Goal: Transaction & Acquisition: Obtain resource

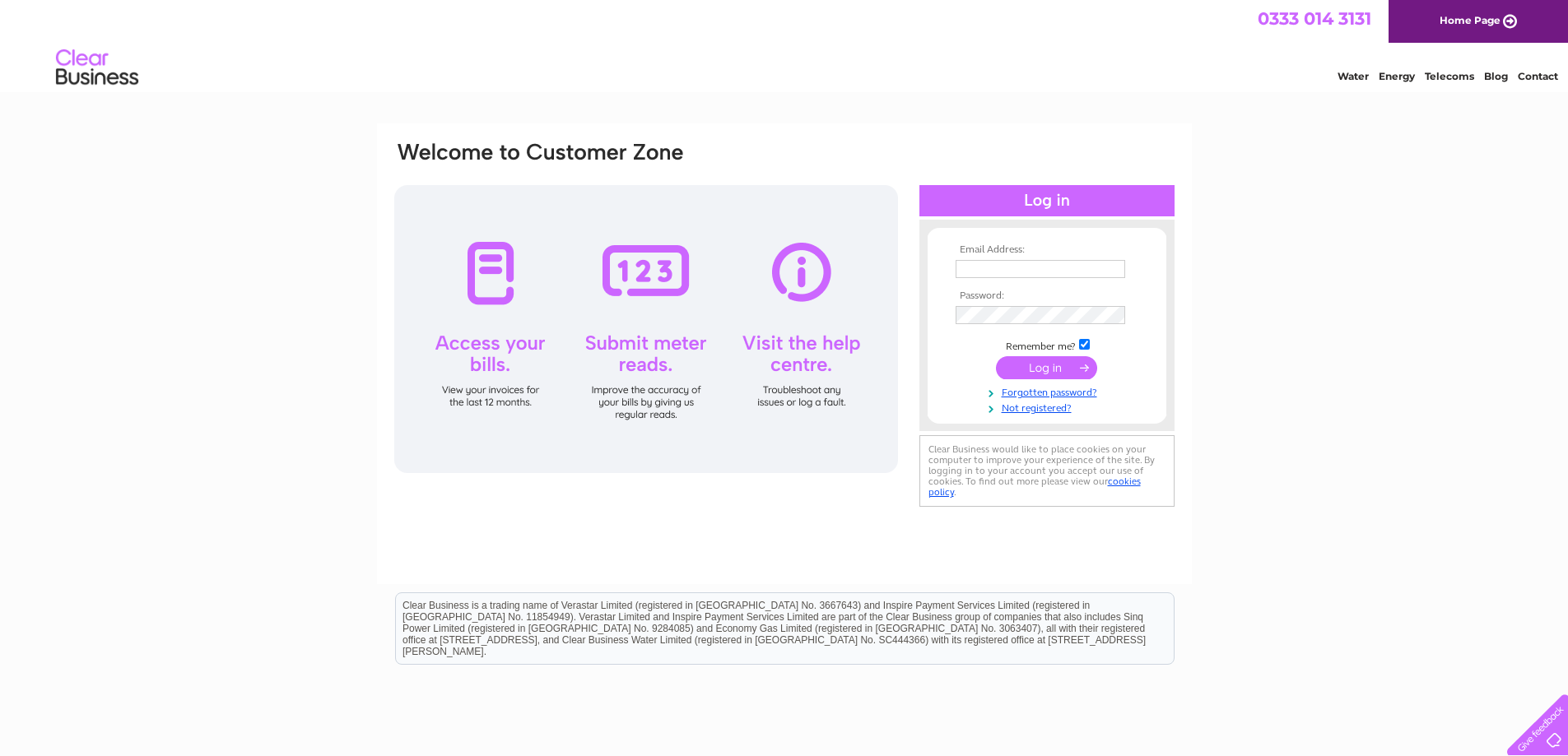
type input "accounts@precisionrifles.com"
click at [1038, 370] on input "submit" at bounding box center [1046, 368] width 101 height 23
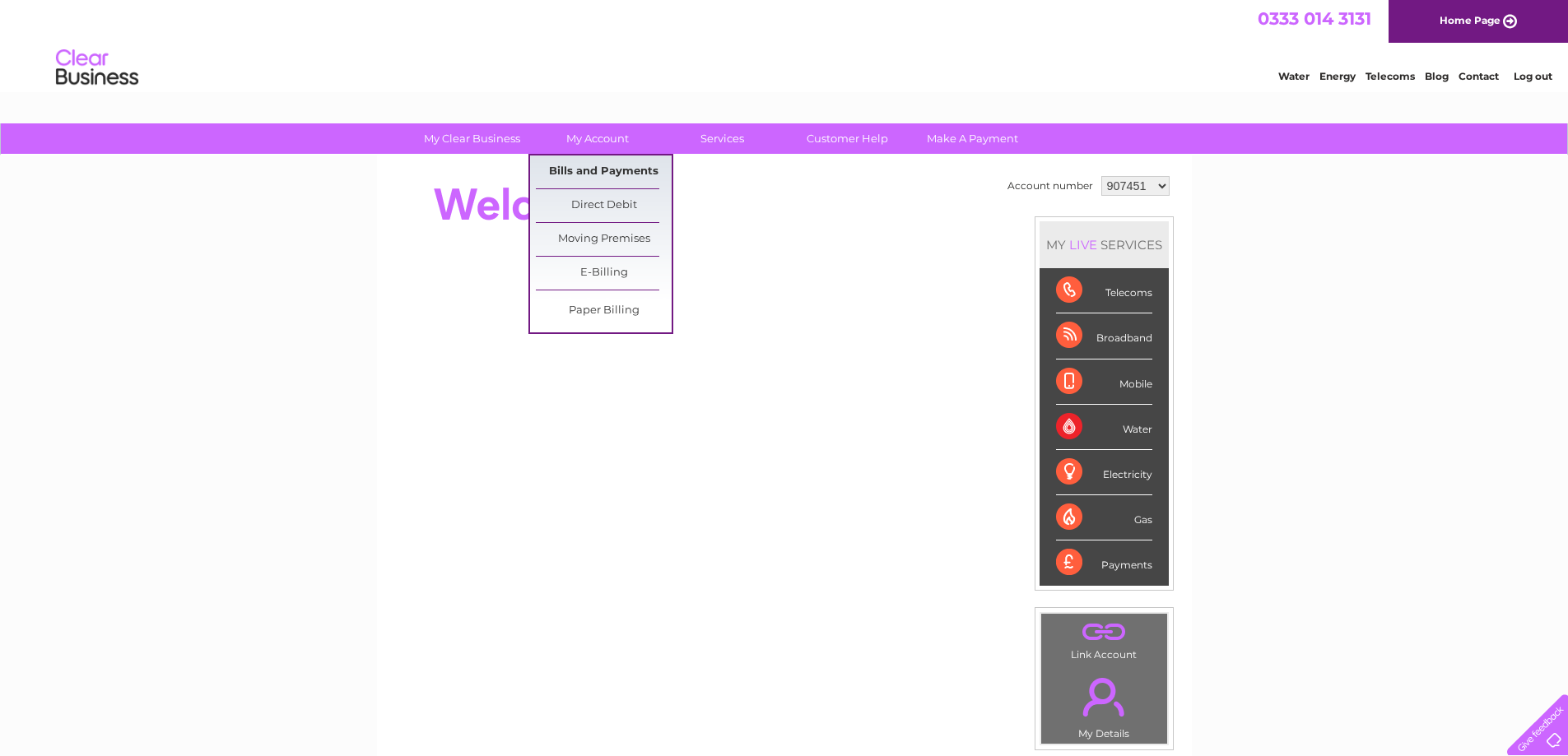
click at [601, 169] on link "Bills and Payments" at bounding box center [603, 172] width 136 height 33
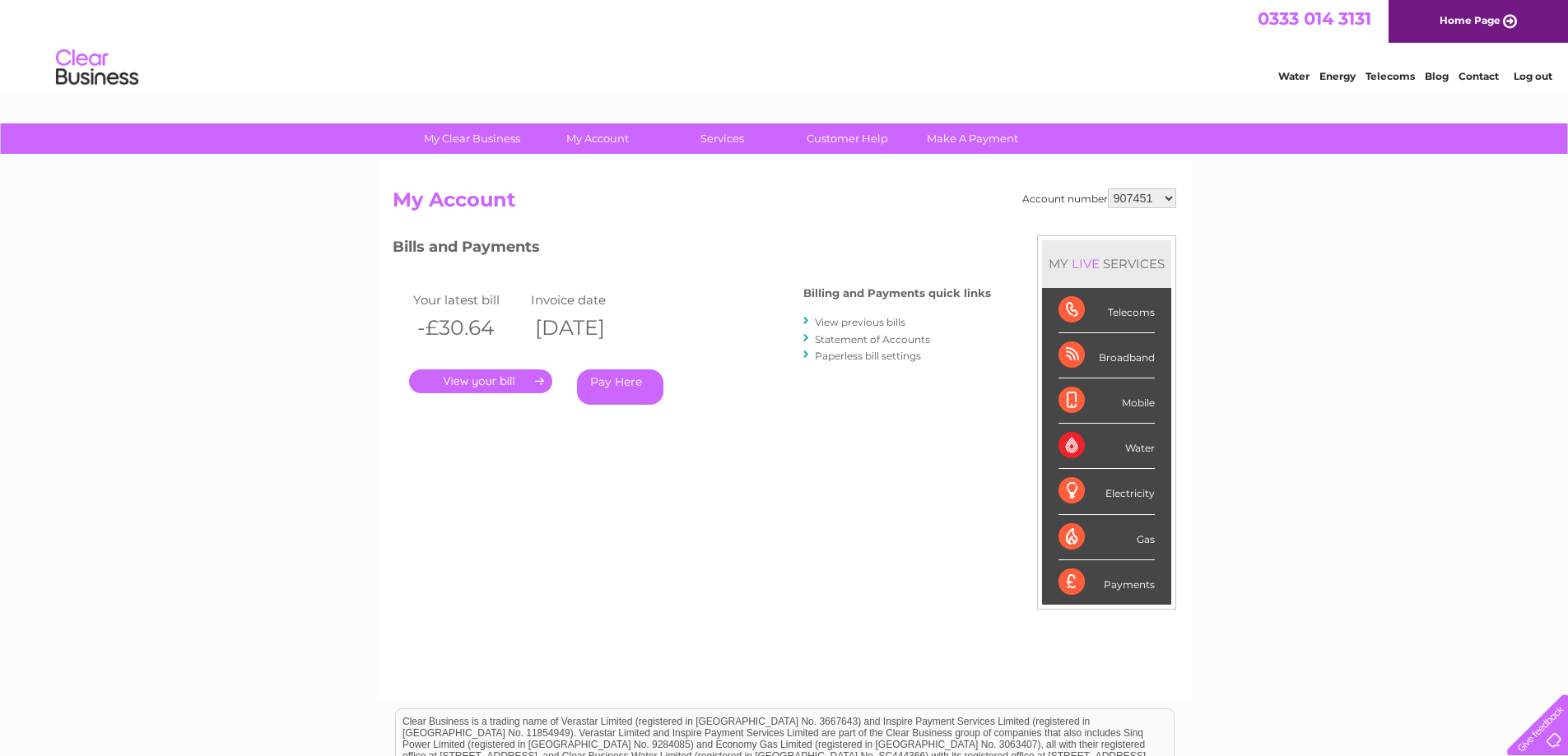
click at [1166, 198] on select "907451 1112793 2943305" at bounding box center [1142, 198] width 68 height 20
select select "1112793"
click at [1108, 188] on select "907451 1112793 2943305" at bounding box center [1142, 198] width 68 height 20
click at [514, 381] on link "." at bounding box center [481, 381] width 143 height 24
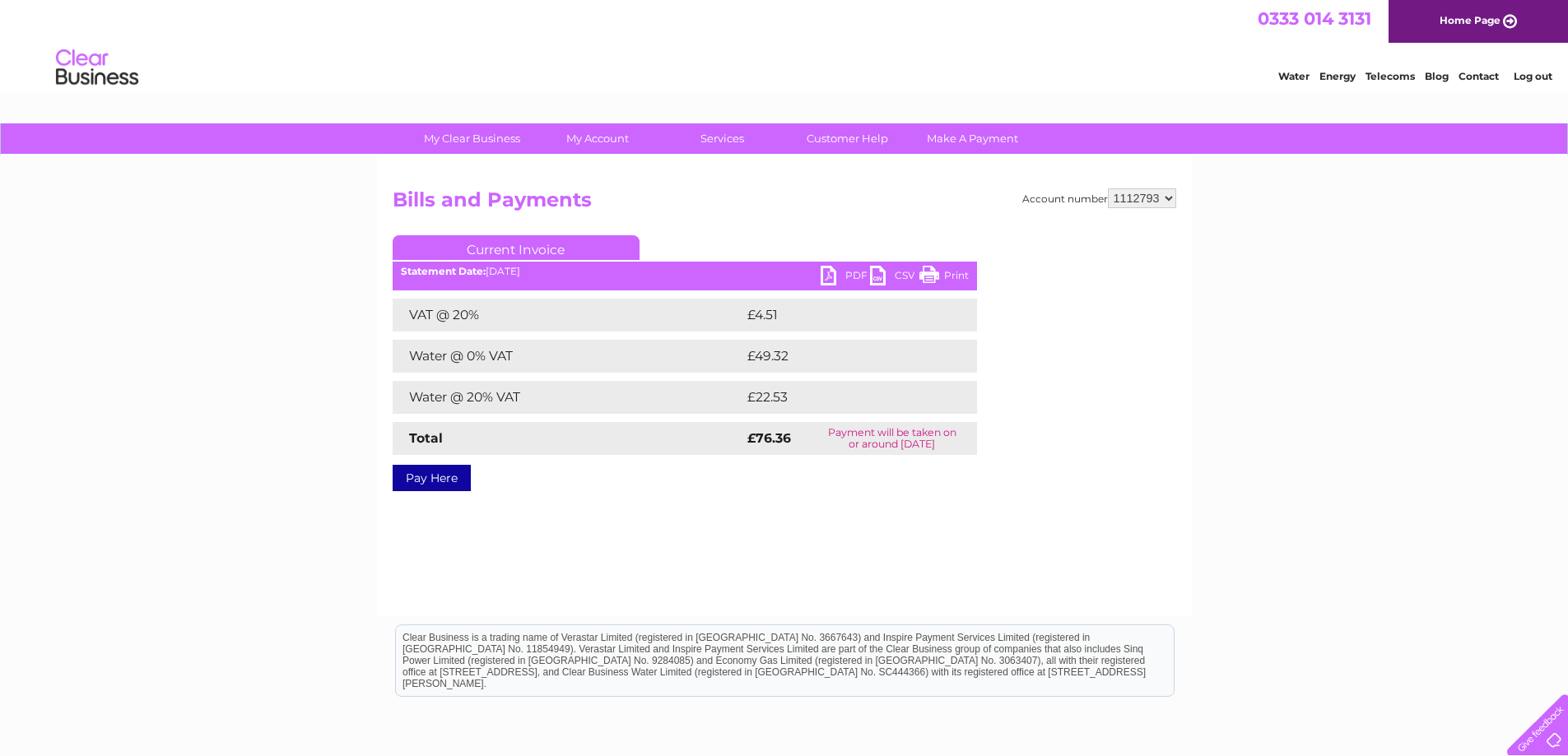
click at [848, 276] on link "PDF" at bounding box center [845, 277] width 49 height 24
click at [836, 273] on link "PDF" at bounding box center [845, 277] width 49 height 24
click at [1166, 197] on select "907451 1112793 2943305" at bounding box center [1142, 198] width 68 height 20
select select "2943305"
click at [1108, 188] on select "907451 1112793 2943305" at bounding box center [1142, 198] width 68 height 20
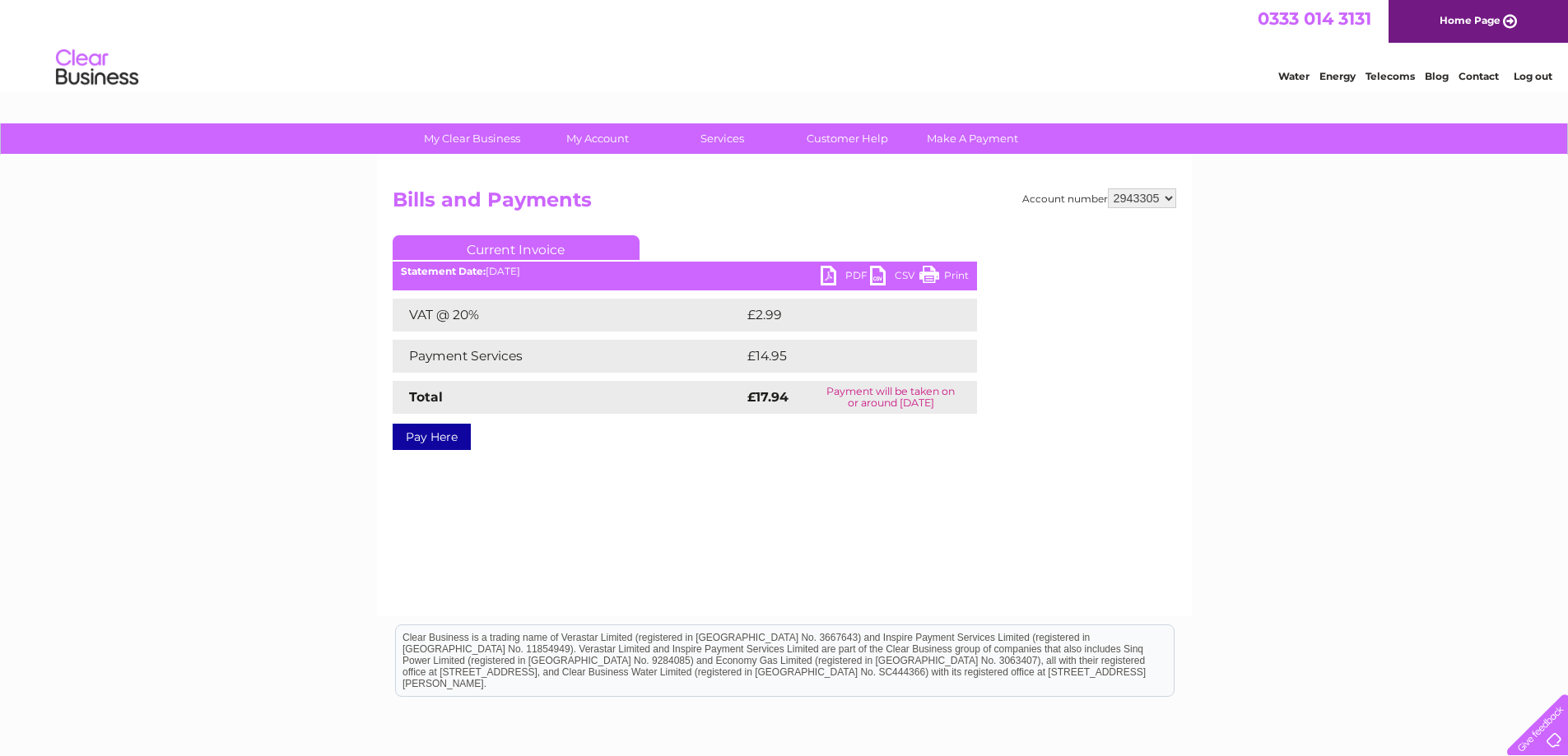
click at [840, 277] on link "PDF" at bounding box center [845, 277] width 49 height 24
